Goal: Information Seeking & Learning: Learn about a topic

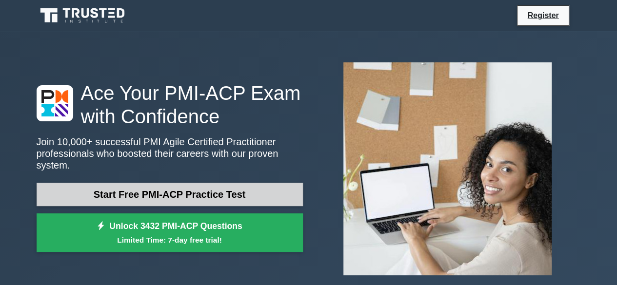
click at [242, 187] on link "Start Free PMI-ACP Practice Test" at bounding box center [170, 194] width 266 height 23
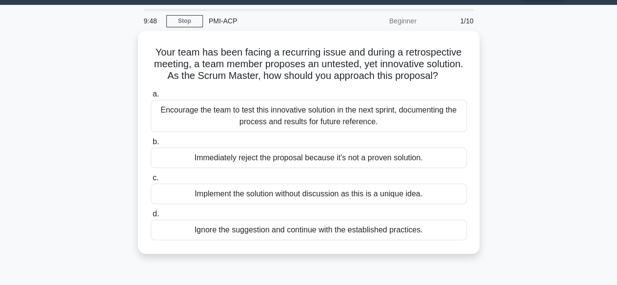
scroll to position [49, 0]
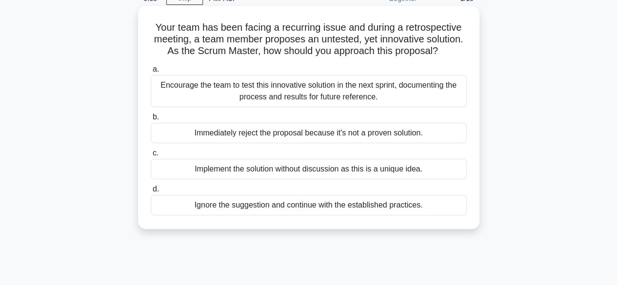
click at [321, 90] on div "Encourage the team to test this innovative solution in the next sprint, documen…" at bounding box center [309, 91] width 316 height 32
click at [151, 73] on input "a. Encourage the team to test this innovative solution in the next sprint, docu…" at bounding box center [151, 69] width 0 height 6
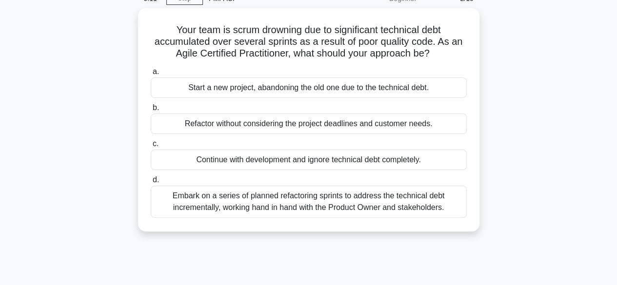
scroll to position [98, 0]
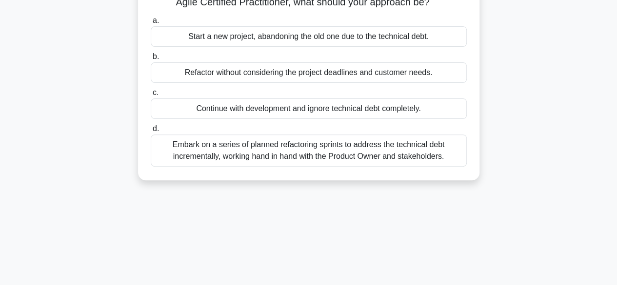
click at [351, 154] on div "Embark on a series of planned refactoring sprints to address the technical debt…" at bounding box center [309, 151] width 316 height 32
click at [151, 132] on input "d. Embark on a series of planned refactoring sprints to address the technical d…" at bounding box center [151, 129] width 0 height 6
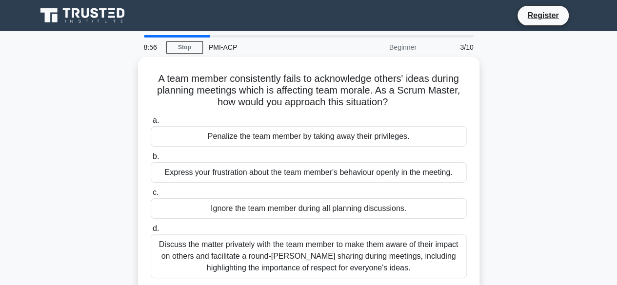
scroll to position [49, 0]
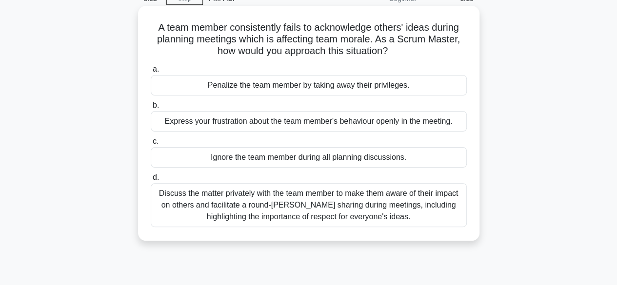
click at [370, 212] on div "Discuss the matter privately with the team member to make them aware of their i…" at bounding box center [309, 205] width 316 height 44
click at [151, 181] on input "d. Discuss the matter privately with the team member to make them aware of thei…" at bounding box center [151, 178] width 0 height 6
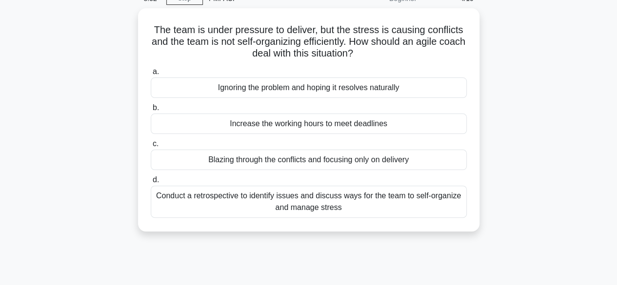
scroll to position [0, 0]
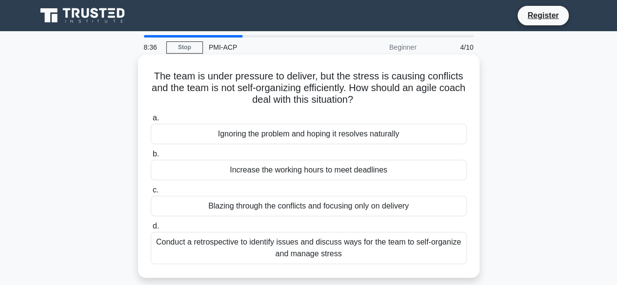
click at [340, 255] on div "Conduct a retrospective to identify issues and discuss ways for the team to sel…" at bounding box center [309, 248] width 316 height 32
click at [151, 230] on input "d. Conduct a retrospective to identify issues and discuss ways for the team to …" at bounding box center [151, 226] width 0 height 6
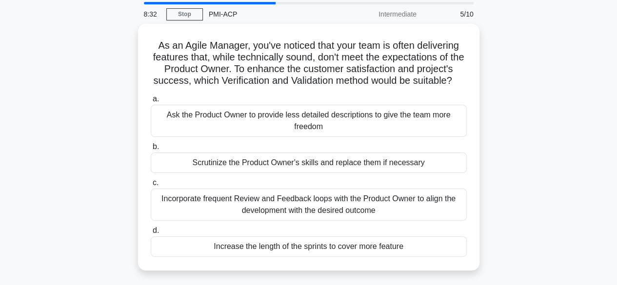
scroll to position [49, 0]
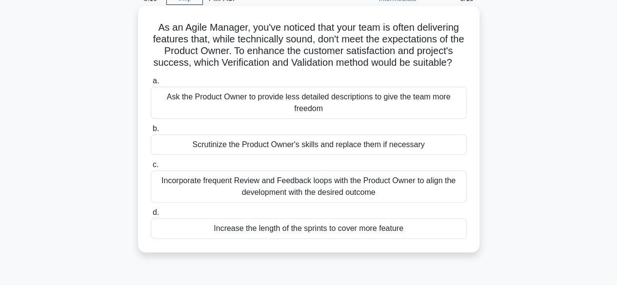
click at [362, 201] on div "Incorporate frequent Review and Feedback loops with the Product Owner to align …" at bounding box center [309, 187] width 316 height 32
click at [151, 168] on input "c. Incorporate frequent Review and Feedback loops with the Product Owner to ali…" at bounding box center [151, 165] width 0 height 6
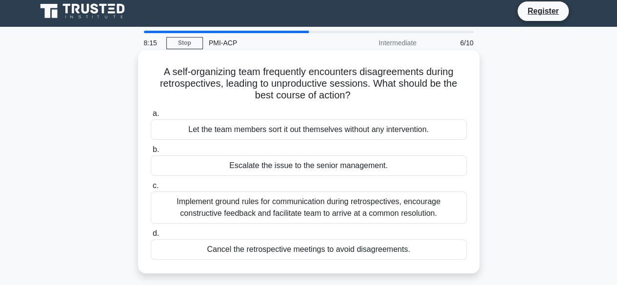
scroll to position [0, 0]
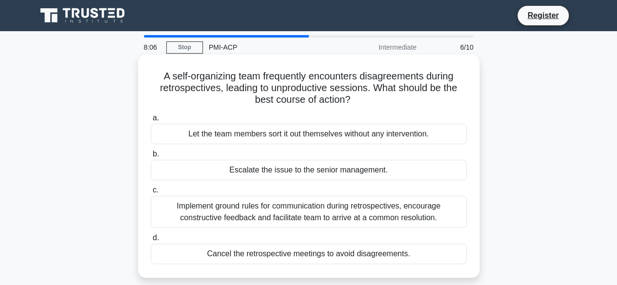
click at [411, 218] on div "Implement ground rules for communication during retrospectives, encourage const…" at bounding box center [309, 212] width 316 height 32
click at [151, 194] on input "c. Implement ground rules for communication during retrospectives, encourage co…" at bounding box center [151, 190] width 0 height 6
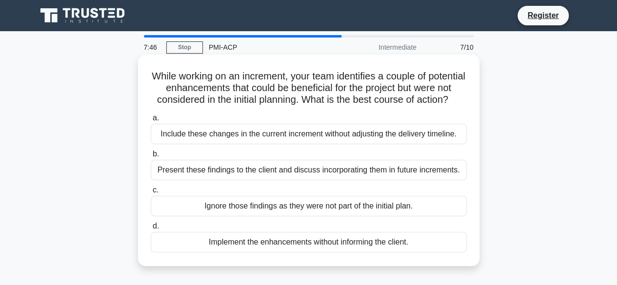
click at [419, 181] on div "Present these findings to the client and discuss incorporating them in future i…" at bounding box center [309, 170] width 316 height 20
click at [151, 158] on input "b. Present these findings to the client and discuss incorporating them in futur…" at bounding box center [151, 154] width 0 height 6
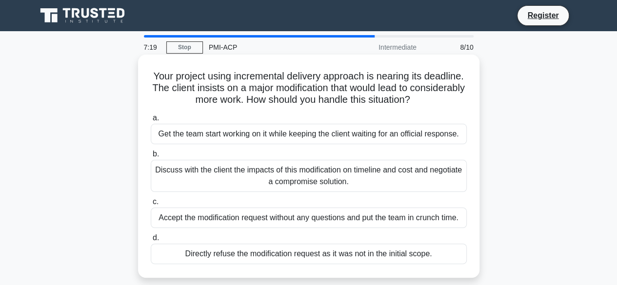
click at [424, 172] on div "Discuss with the client the impacts of this modification on timeline and cost a…" at bounding box center [309, 176] width 316 height 32
click at [151, 158] on input "b. Discuss with the client the impacts of this modification on timeline and cos…" at bounding box center [151, 154] width 0 height 6
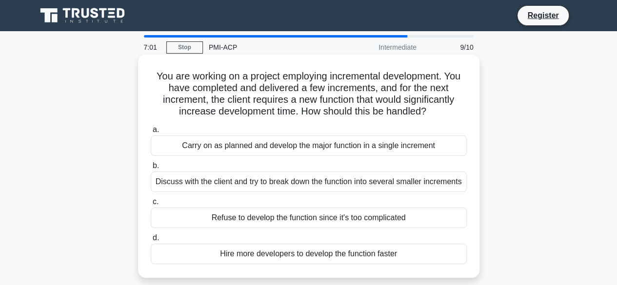
click at [423, 184] on div "Discuss with the client and try to break down the function into several smaller…" at bounding box center [309, 182] width 316 height 20
click at [151, 169] on input "b. Discuss with the client and try to break down the function into several smal…" at bounding box center [151, 166] width 0 height 6
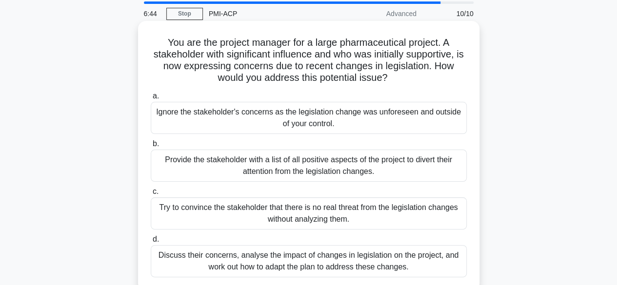
scroll to position [49, 0]
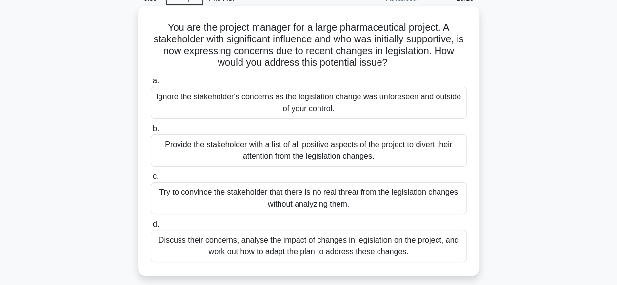
click at [390, 249] on div "Discuss their concerns, analyse the impact of changes in legislation on the pro…" at bounding box center [309, 246] width 316 height 32
click at [151, 228] on input "d. Discuss their concerns, analyse the impact of changes in legislation on the …" at bounding box center [151, 224] width 0 height 6
